Goal: Check status

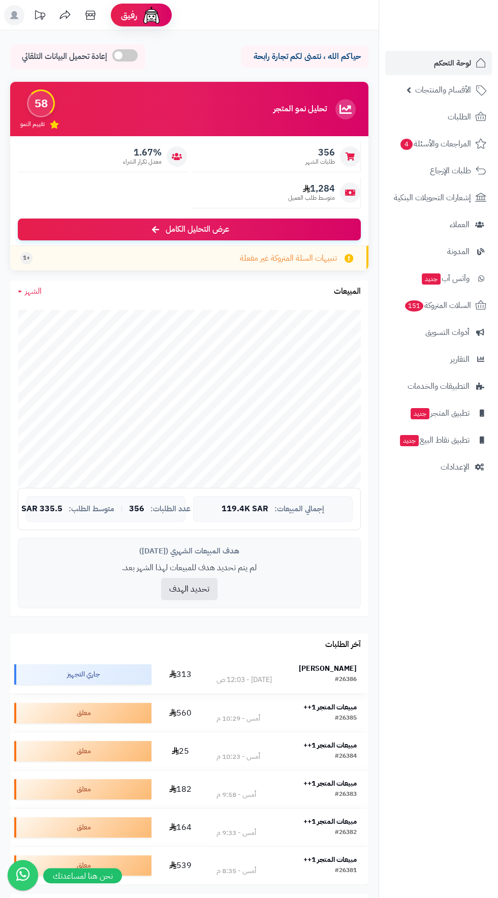
click at [306, 656] on td "Fatimah Albargi #26386 اليوم - 12:03 ص" at bounding box center [287, 675] width 164 height 38
